Goal: Task Accomplishment & Management: Use online tool/utility

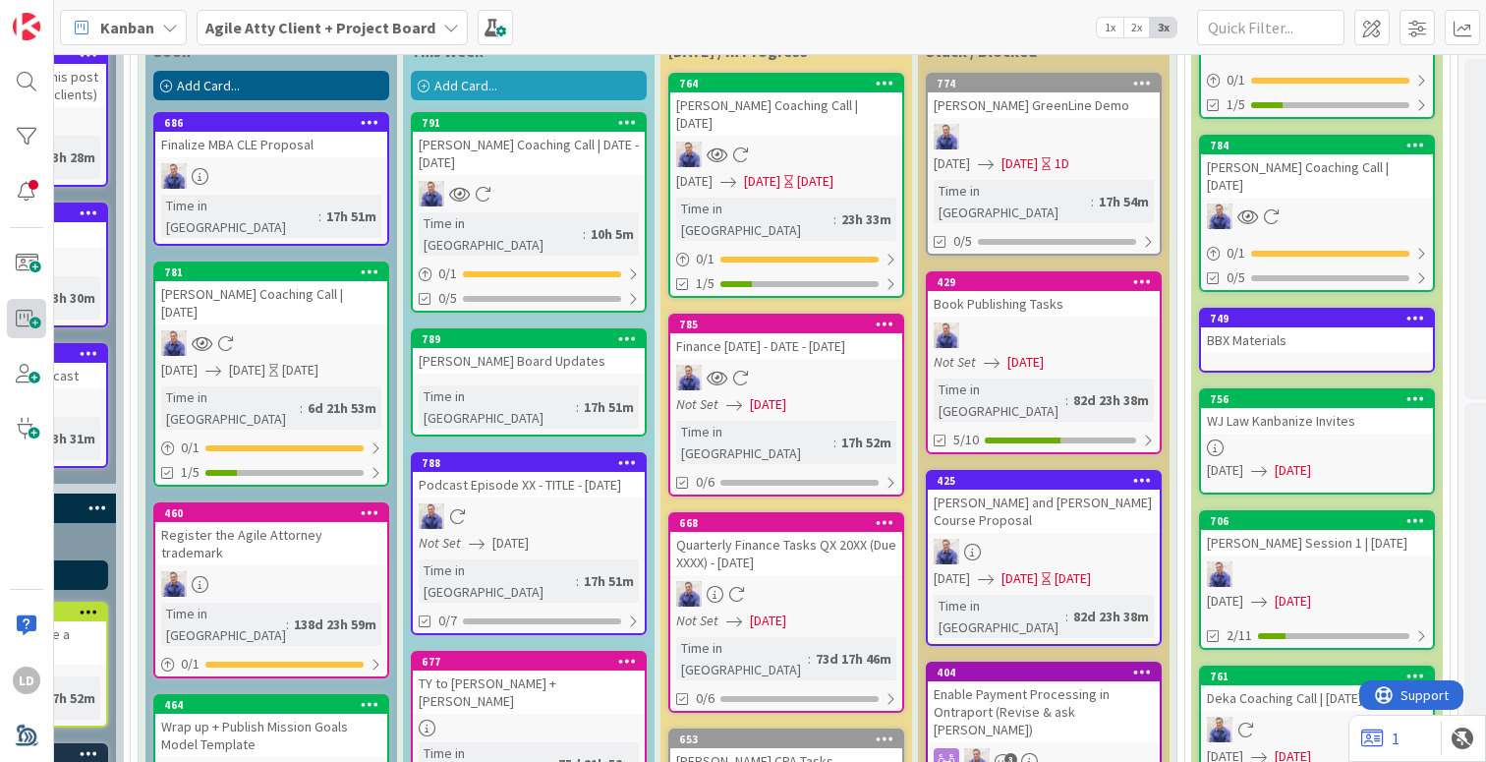
scroll to position [394, 482]
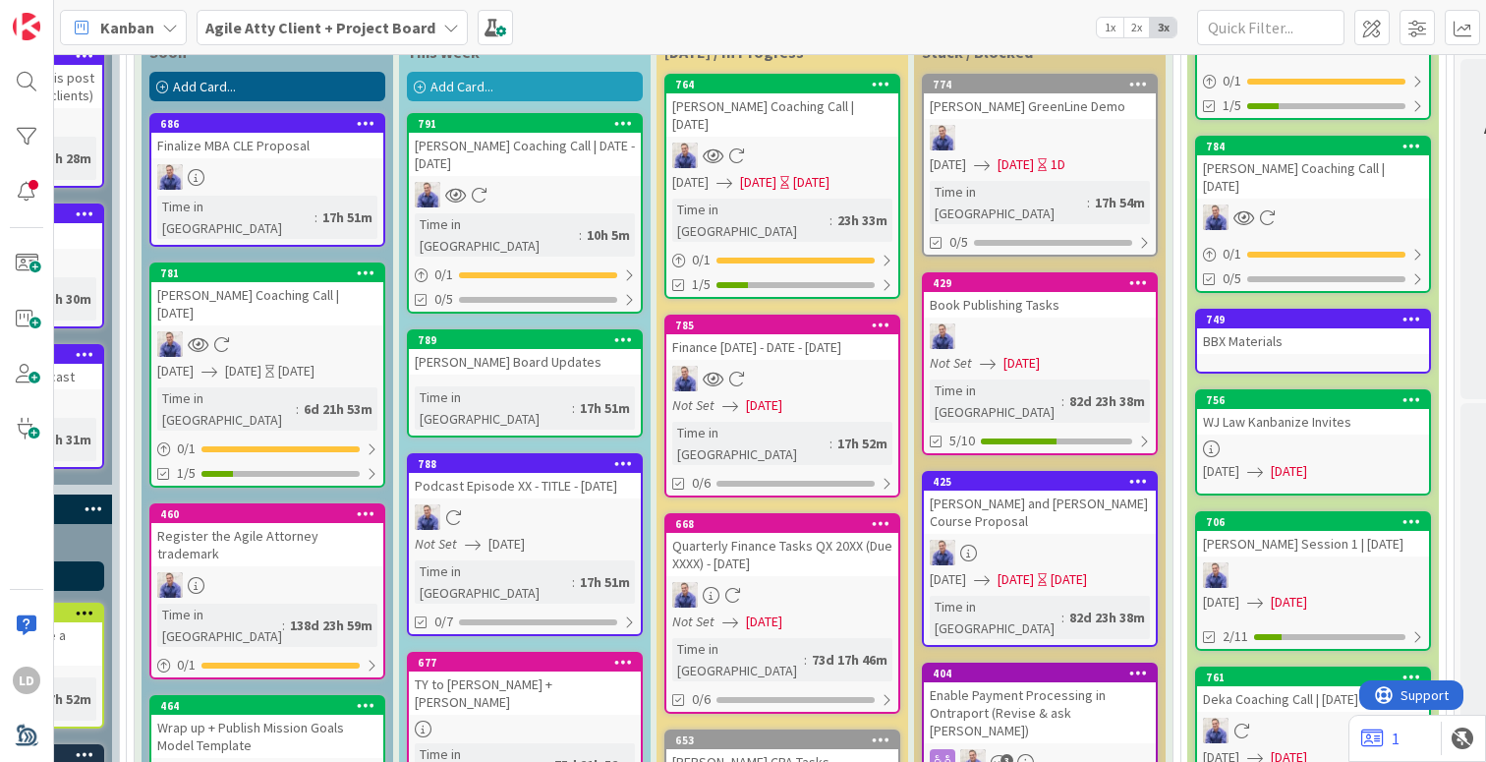
click at [473, 151] on div "[PERSON_NAME] Coaching Call | DATE - [DATE]" at bounding box center [525, 154] width 232 height 43
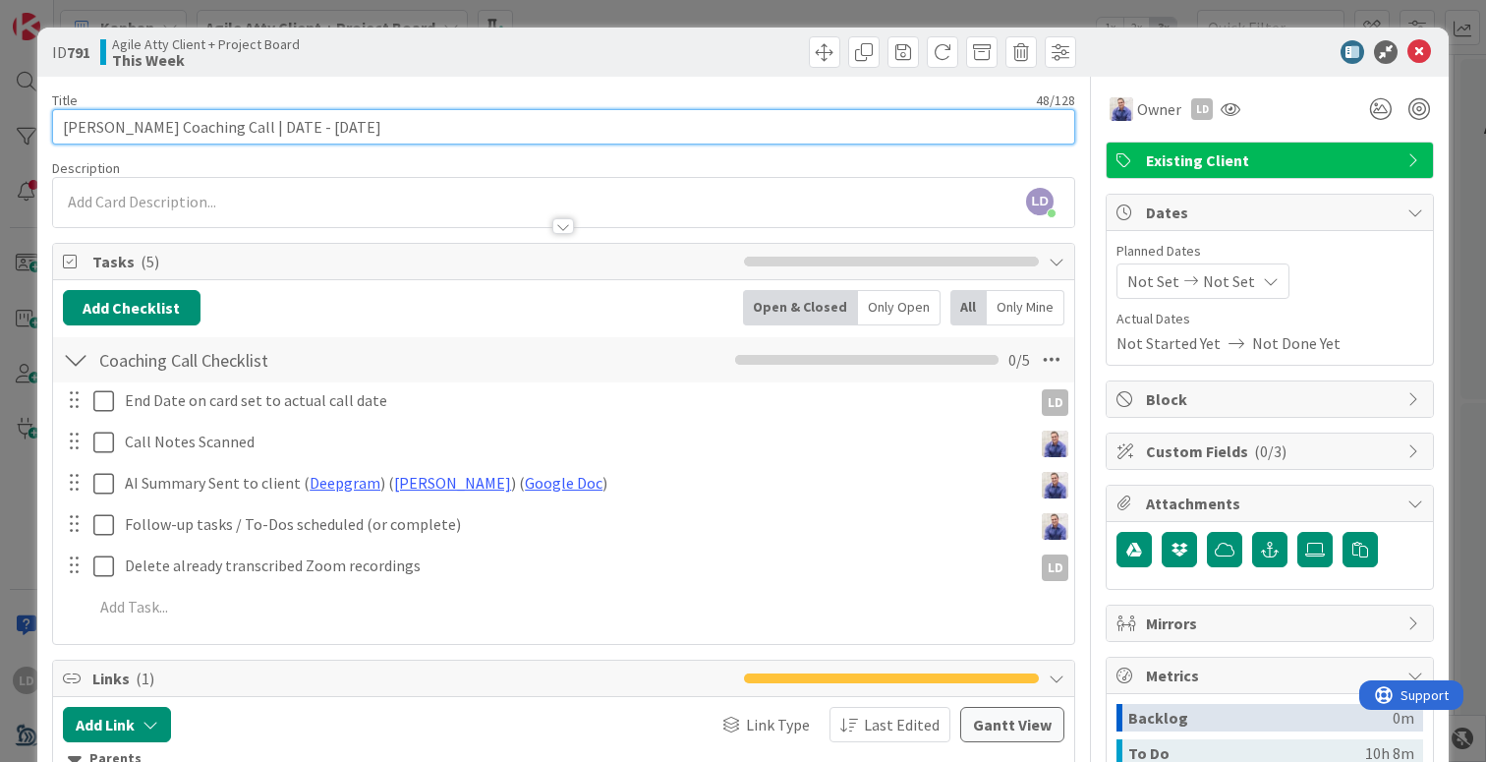
drag, startPoint x: 309, startPoint y: 127, endPoint x: 265, endPoint y: 121, distance: 43.6
click at [265, 121] on input "[PERSON_NAME] Coaching Call | DATE - [DATE]" at bounding box center [563, 126] width 1023 height 35
click at [350, 131] on input "[PERSON_NAME] Coaching Call | [DATE]" at bounding box center [563, 126] width 1023 height 35
type input "[PERSON_NAME] Coaching Call | [DATE]"
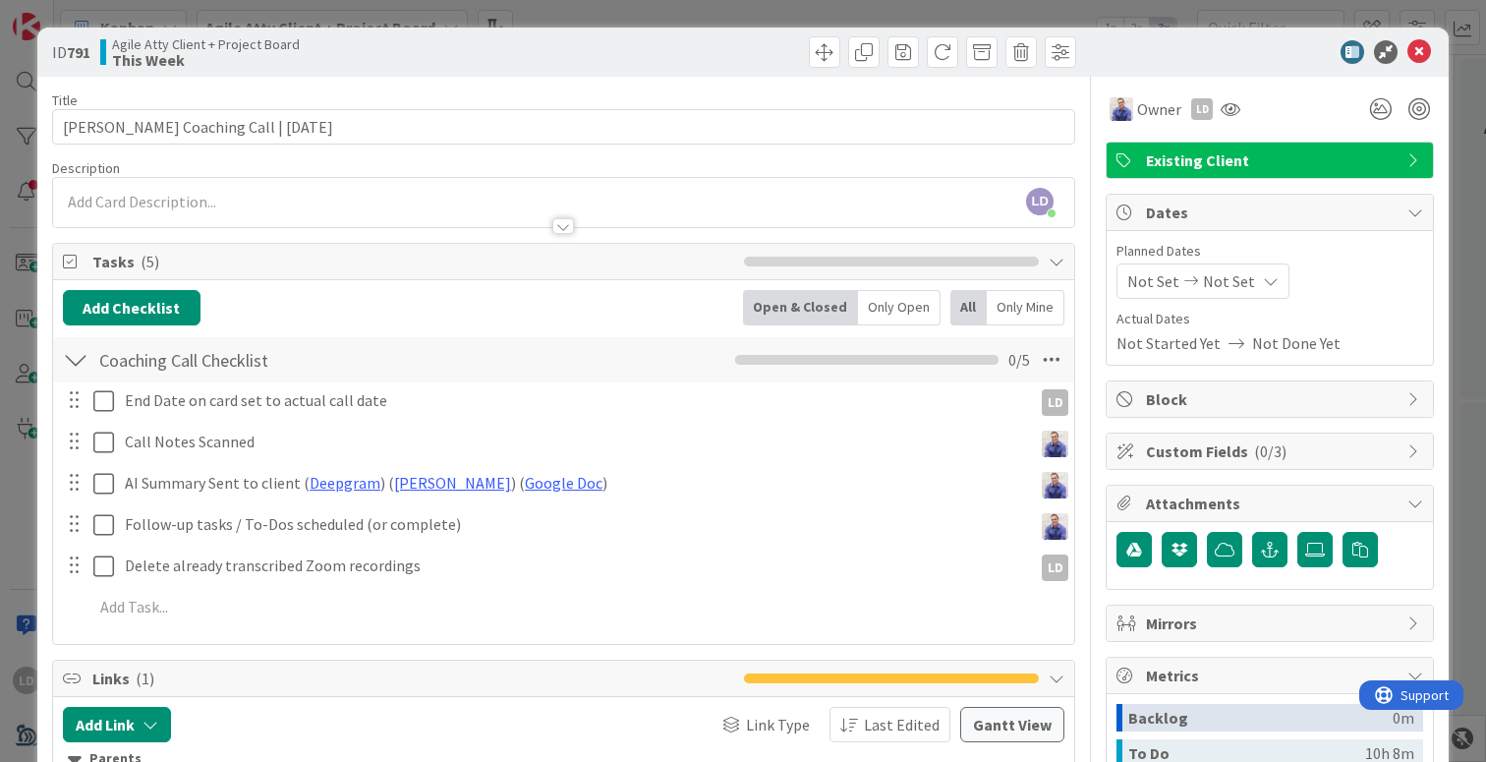
click at [1125, 276] on div "Not Set Not Set" at bounding box center [1202, 280] width 173 height 35
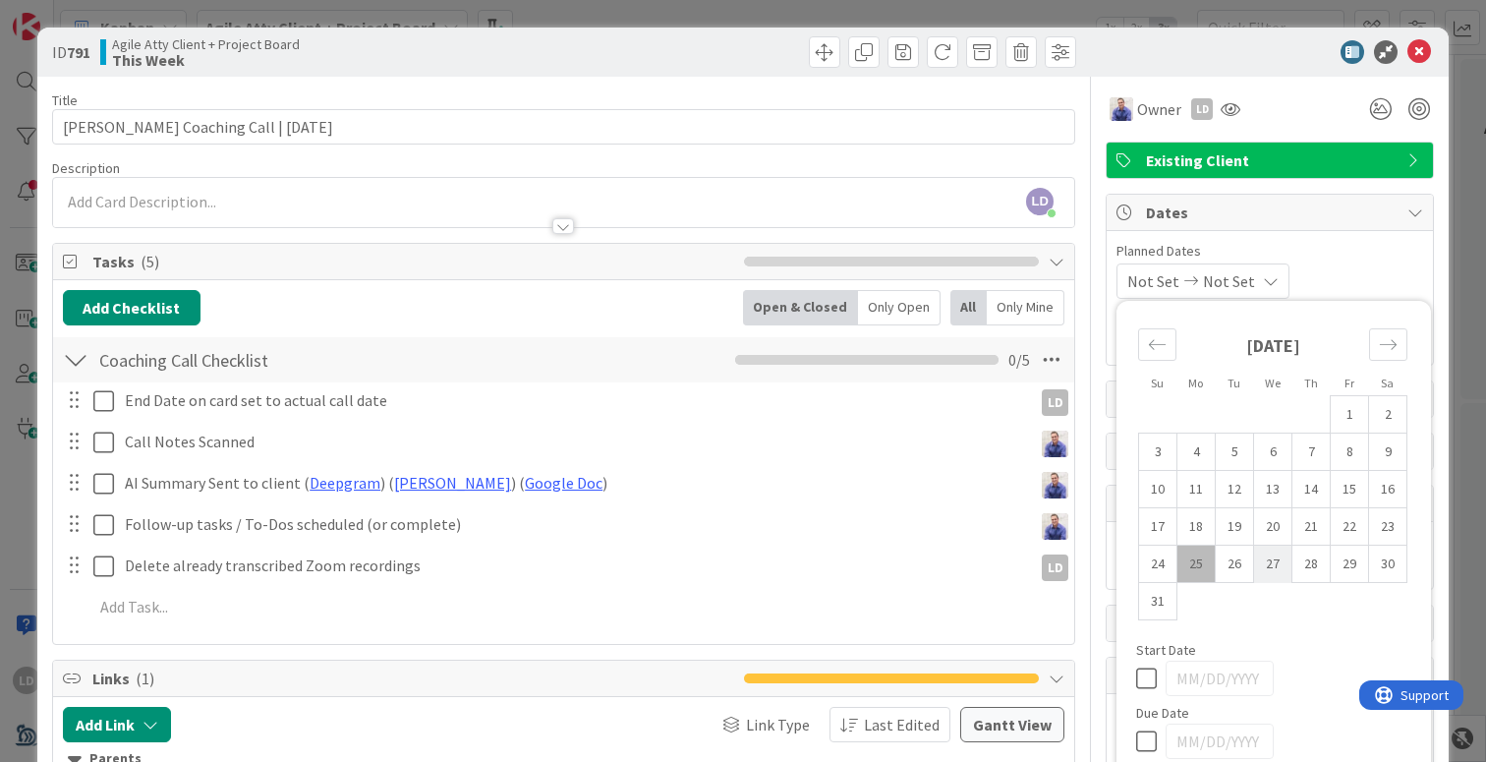
click at [1282, 563] on td "27" at bounding box center [1273, 563] width 38 height 37
type input "[DATE]"
click at [1282, 564] on td "27" at bounding box center [1273, 563] width 38 height 37
type input "[DATE]"
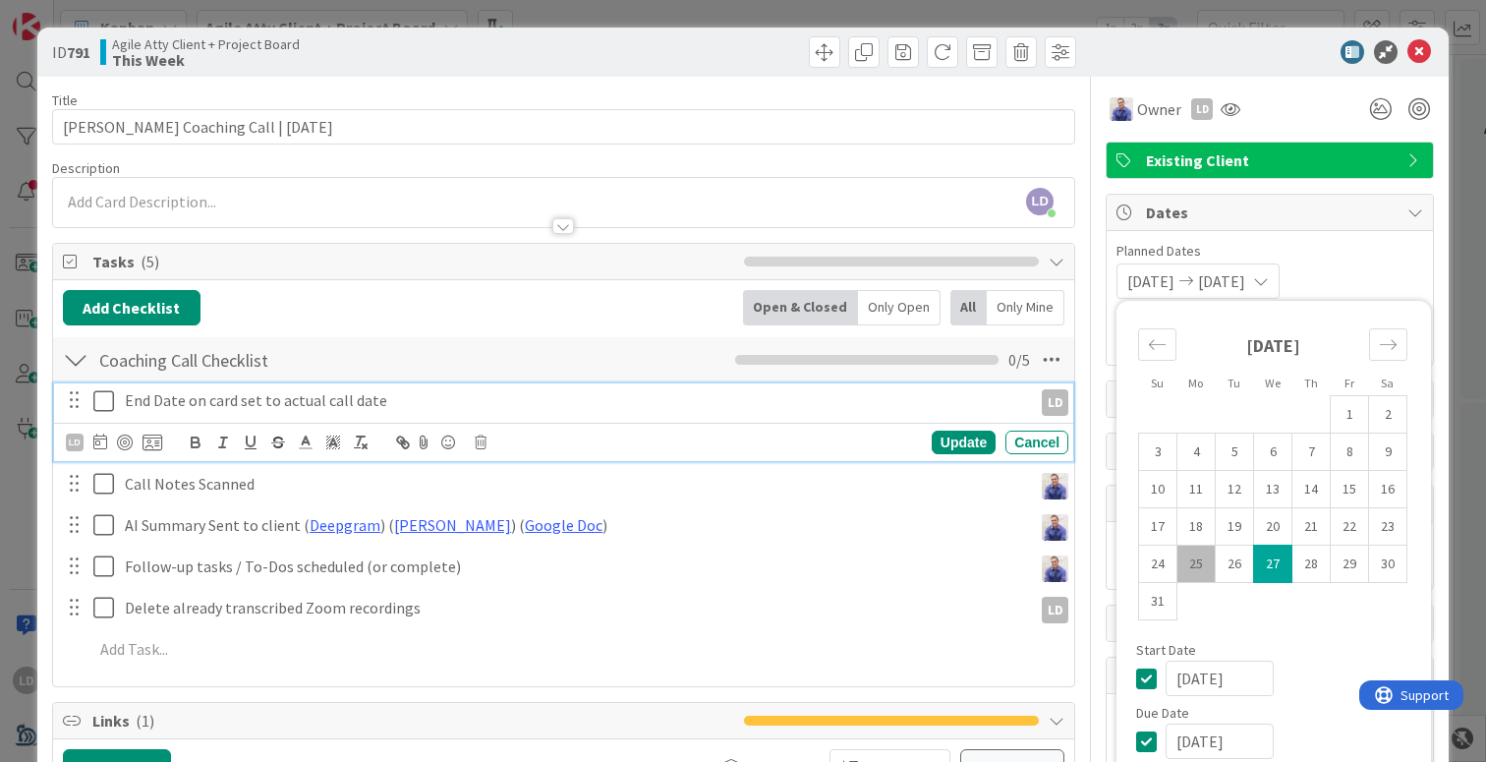
click at [102, 406] on icon at bounding box center [107, 401] width 29 height 24
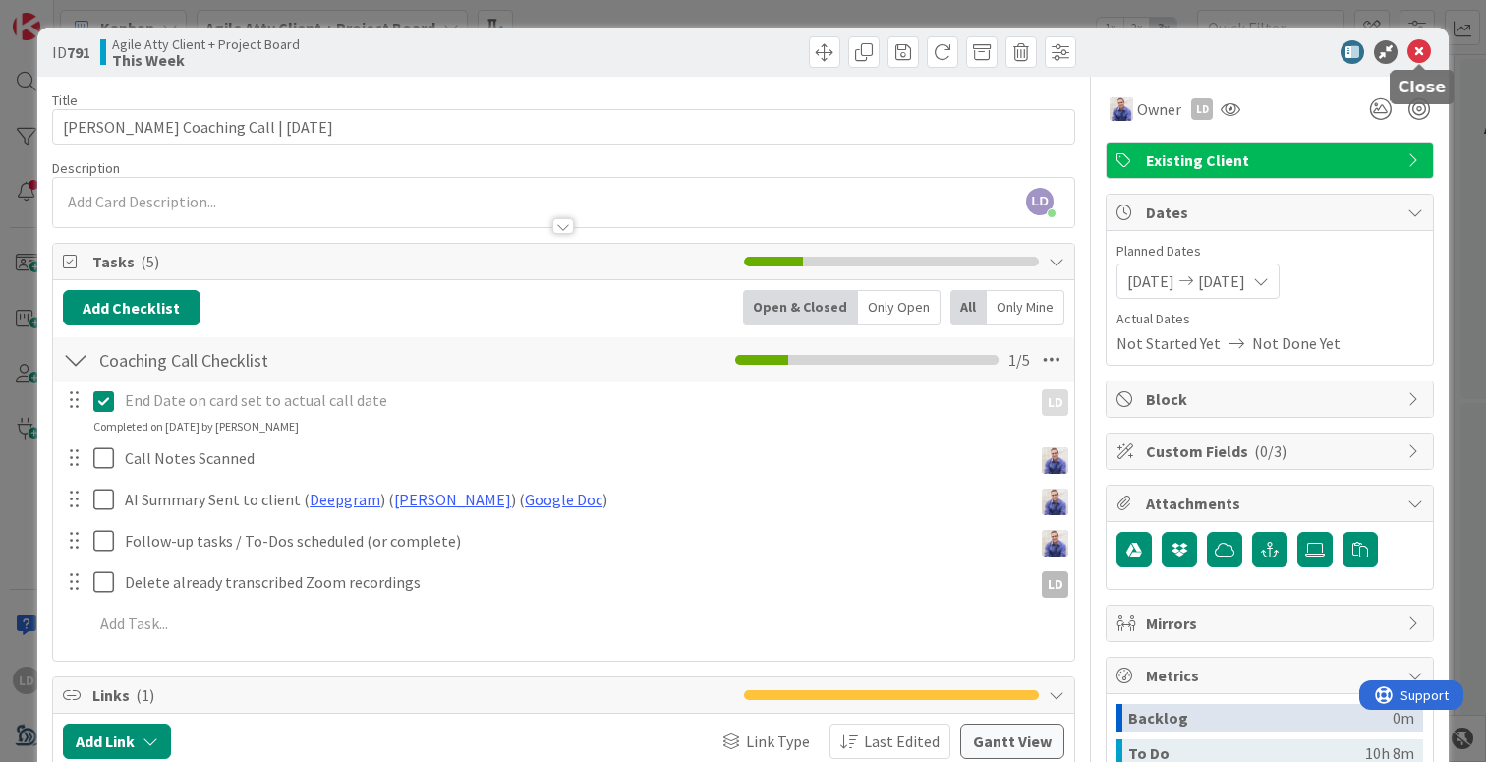
click at [1426, 53] on icon at bounding box center [1419, 52] width 24 height 24
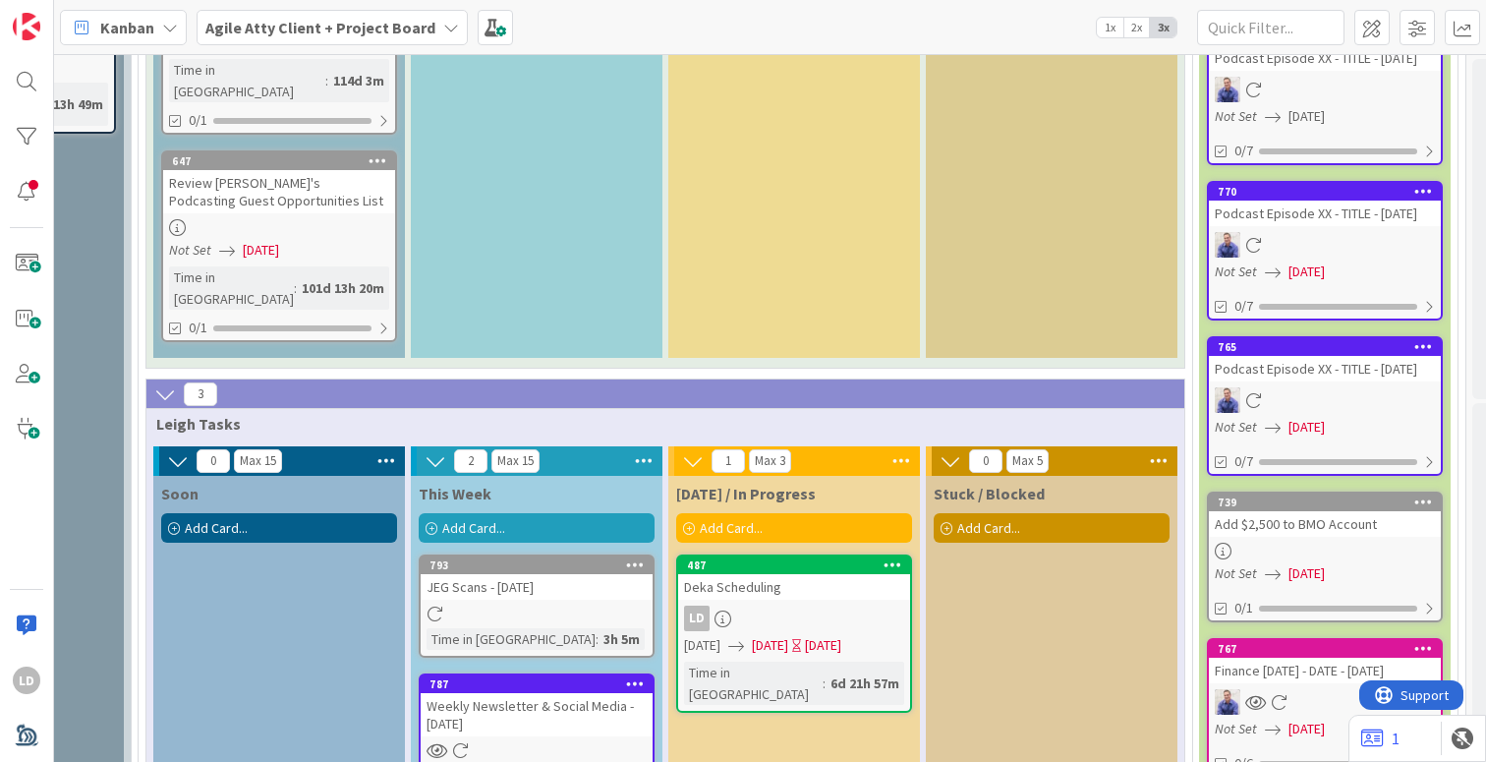
scroll to position [2223, 471]
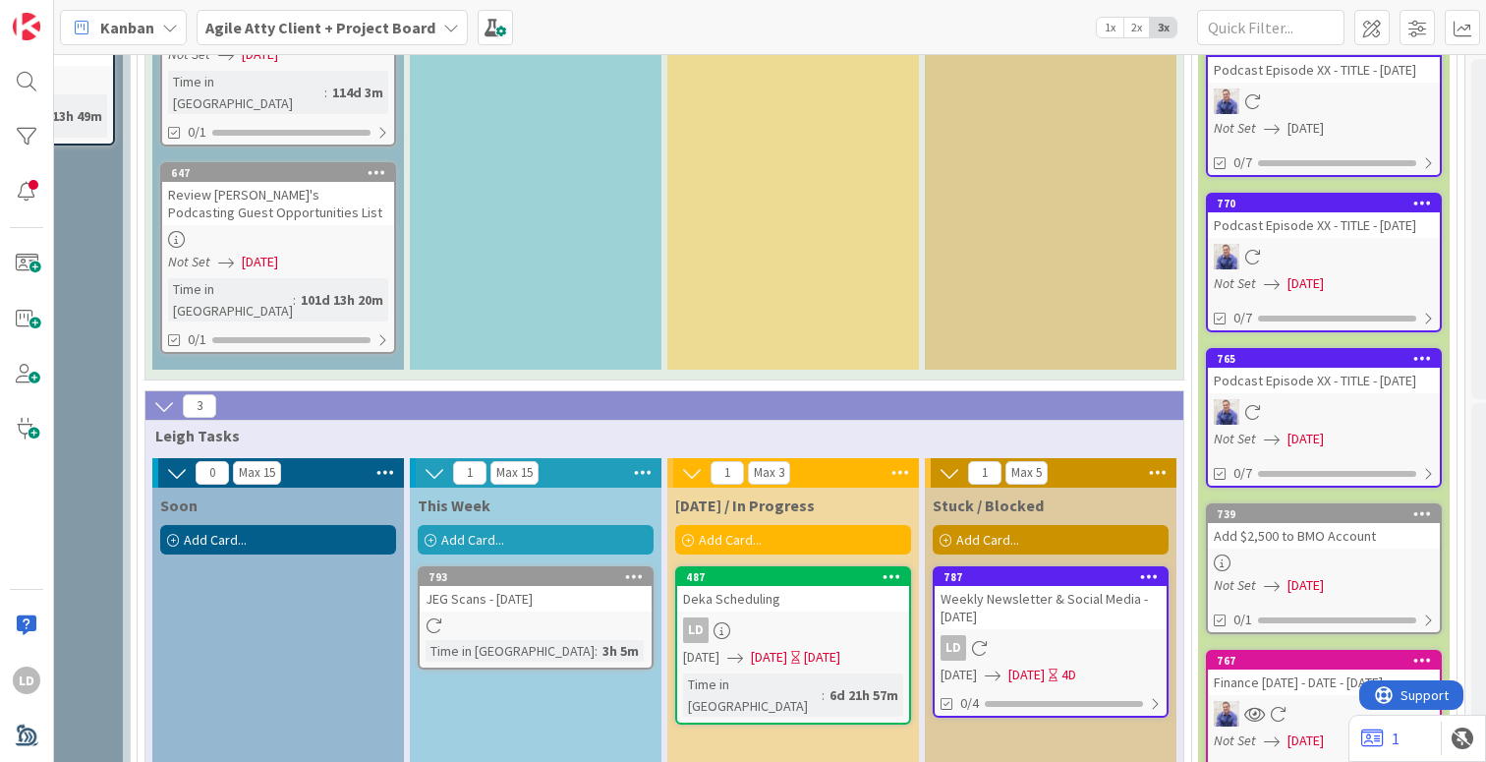
drag, startPoint x: 473, startPoint y: 440, endPoint x: 697, endPoint y: 11, distance: 484.4
click at [636, 569] on icon at bounding box center [634, 576] width 19 height 14
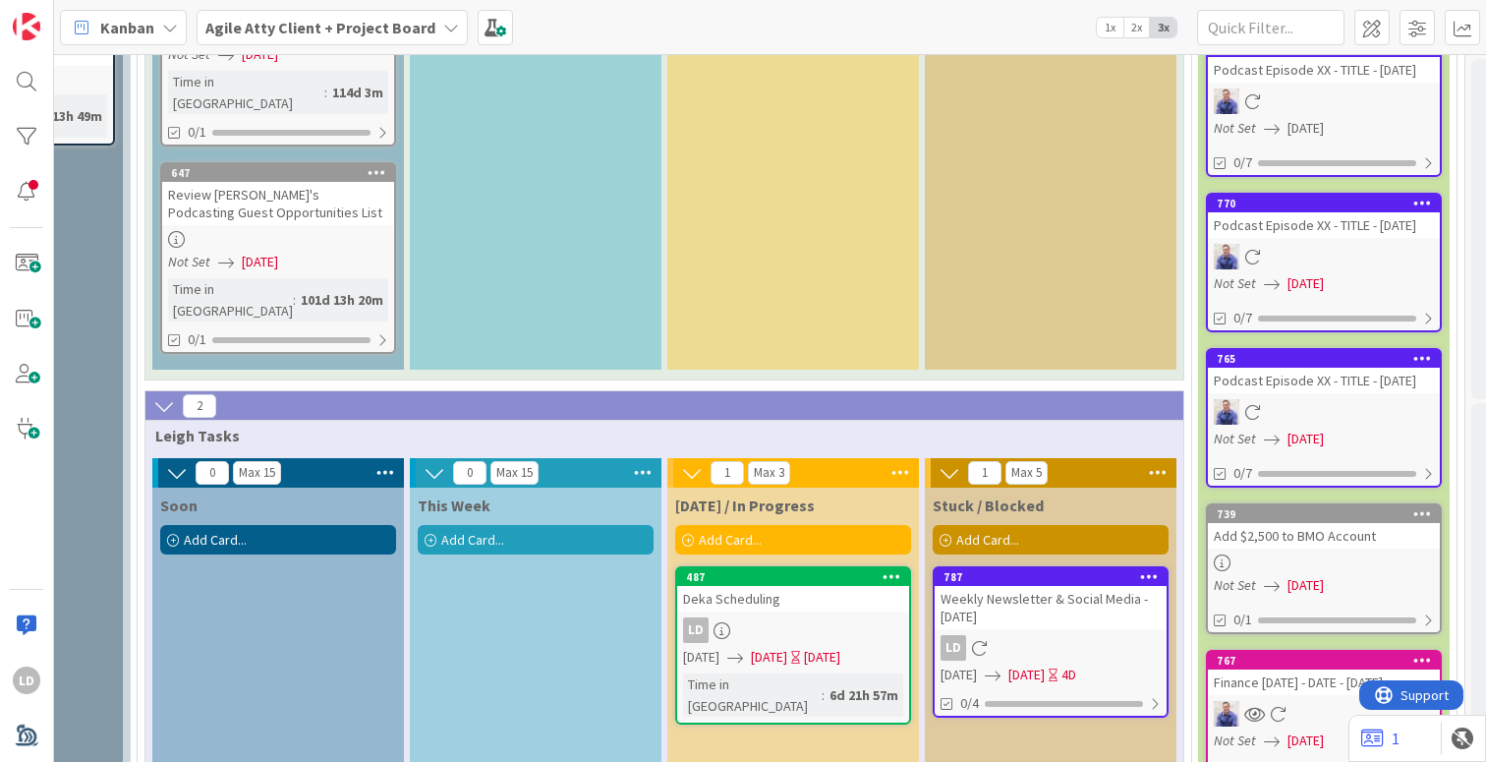
click at [750, 586] on div "Deka Scheduling" at bounding box center [793, 599] width 232 height 26
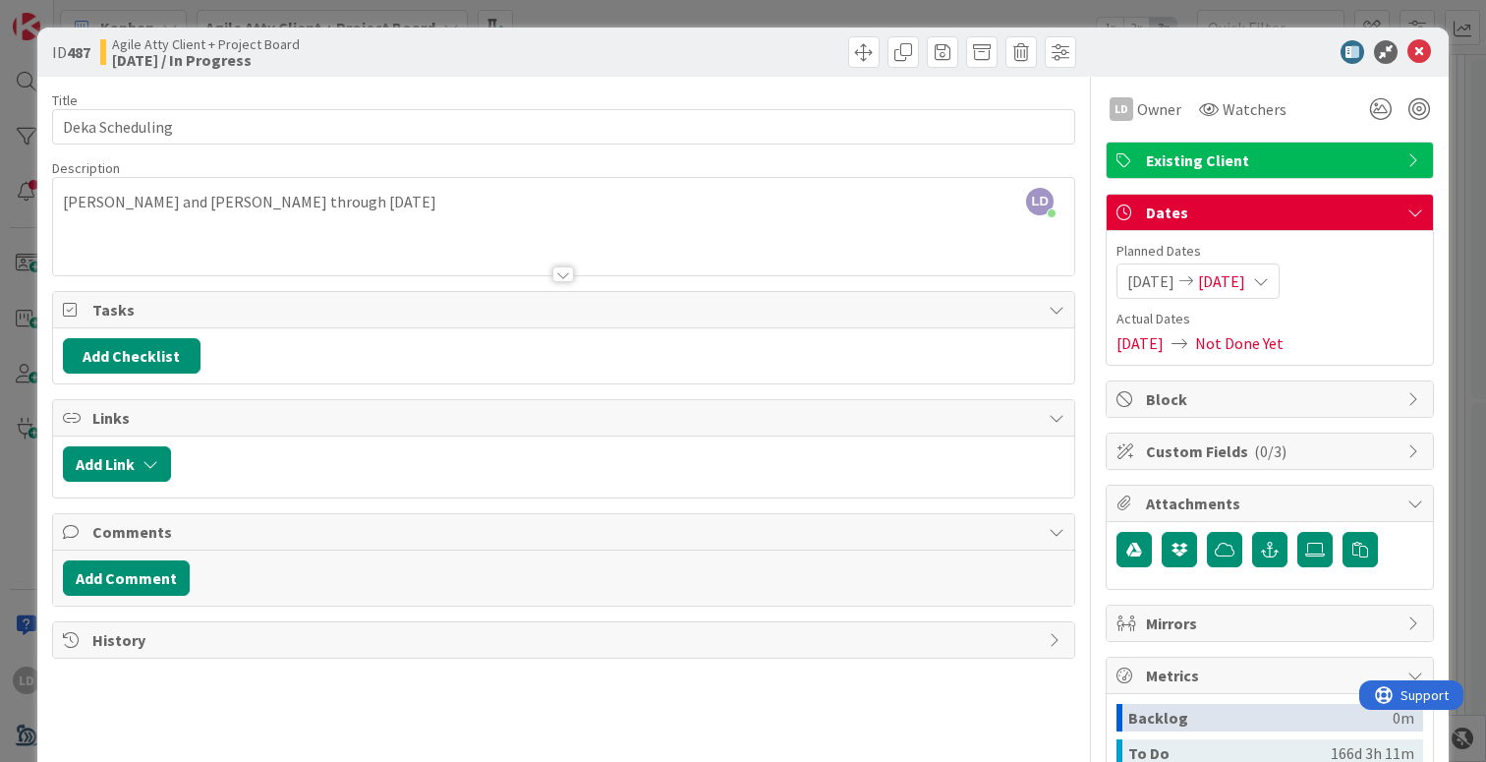
click at [1415, 38] on div "ID 487 Agile Atty Client + Project Board [DATE] / In Progress" at bounding box center [742, 52] width 1411 height 49
click at [1418, 52] on icon at bounding box center [1419, 52] width 24 height 24
